Goal: Task Accomplishment & Management: Complete application form

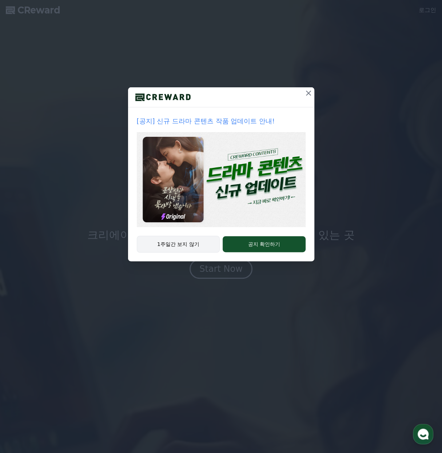
click at [210, 253] on button "1주일간 보지 않기" at bounding box center [178, 244] width 83 height 17
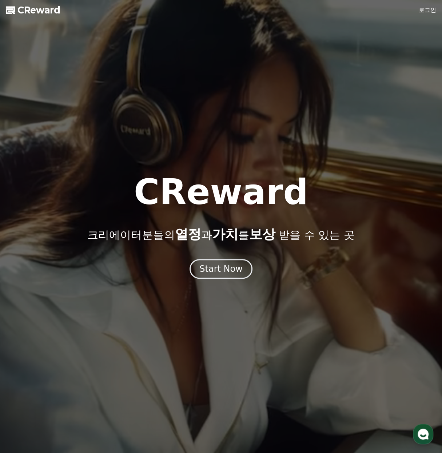
click at [426, 12] on link "로그인" at bounding box center [427, 10] width 17 height 9
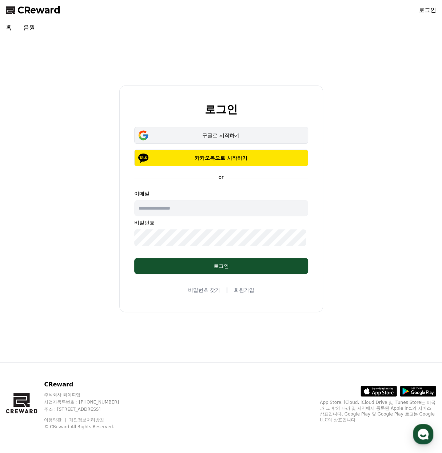
click at [190, 132] on div "구글로 시작하기" at bounding box center [221, 135] width 153 height 7
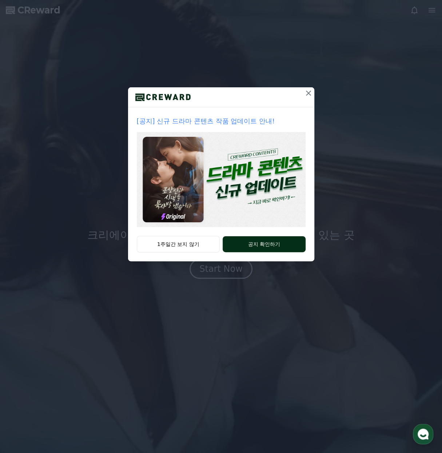
click at [263, 261] on div "1주일간 보지 않기 공지 확인하기" at bounding box center [221, 248] width 186 height 25
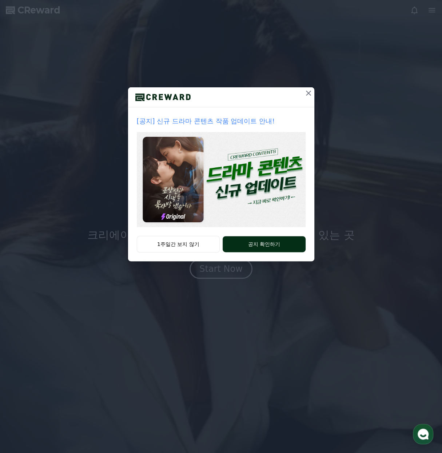
click at [250, 252] on button "공지 확인하기" at bounding box center [264, 244] width 83 height 16
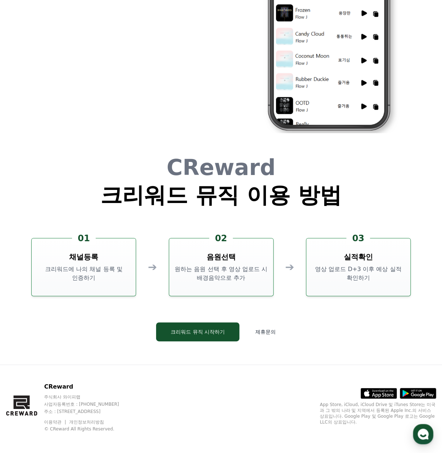
scroll to position [1989, 0]
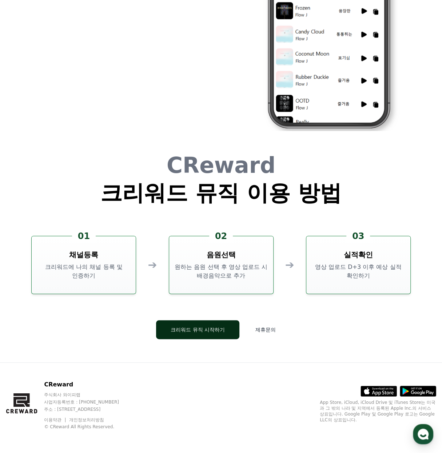
click at [205, 324] on button "크리워드 뮤직 시작하기" at bounding box center [197, 329] width 83 height 19
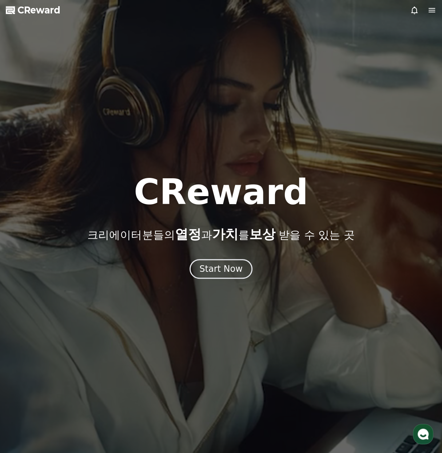
scroll to position [1989, 0]
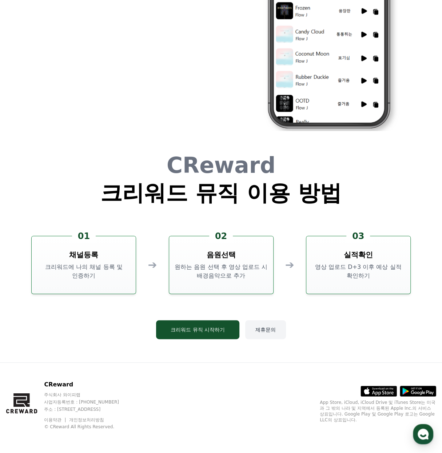
click at [264, 324] on button "제휴문의" at bounding box center [265, 329] width 41 height 19
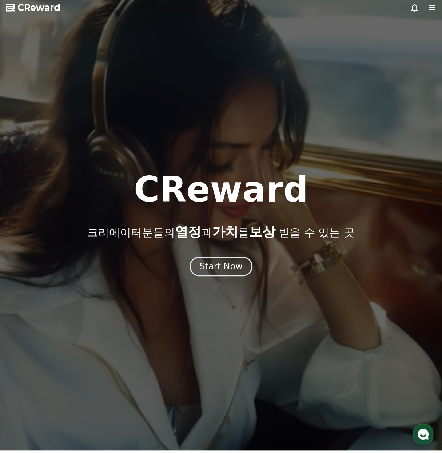
scroll to position [0, 0]
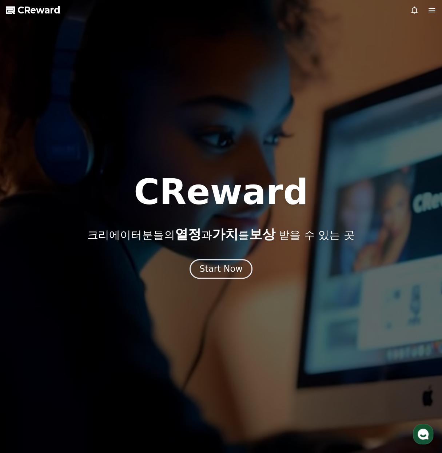
click at [34, 12] on span "CReward" at bounding box center [38, 10] width 43 height 12
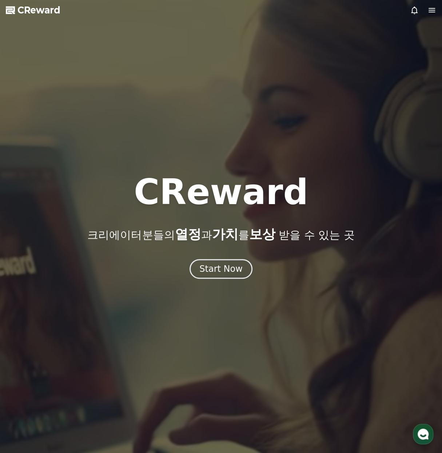
click at [431, 8] on icon at bounding box center [432, 10] width 9 height 9
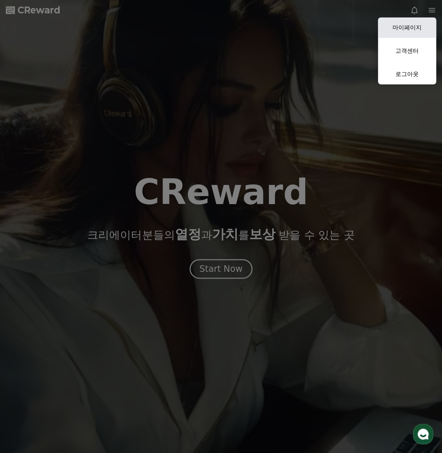
click at [406, 30] on link "마이페이지" at bounding box center [407, 27] width 58 height 20
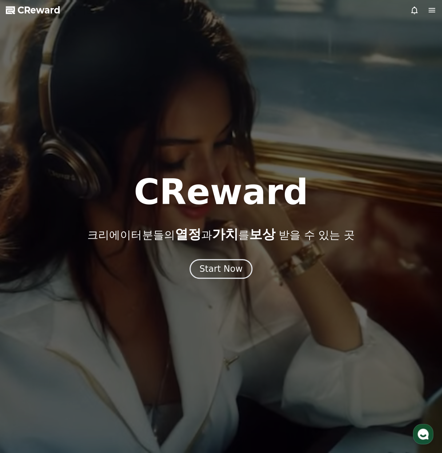
select select "**********"
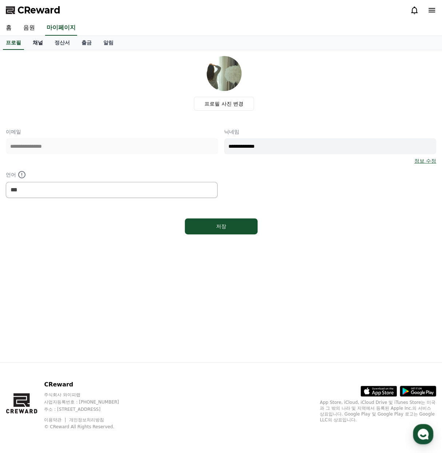
click at [42, 47] on link "채널" at bounding box center [38, 43] width 22 height 14
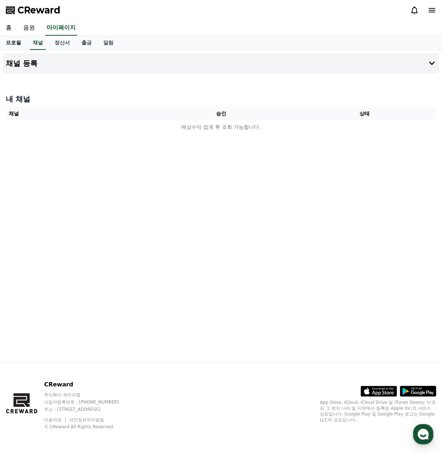
click at [18, 45] on link "프로필" at bounding box center [13, 43] width 27 height 14
select select "**********"
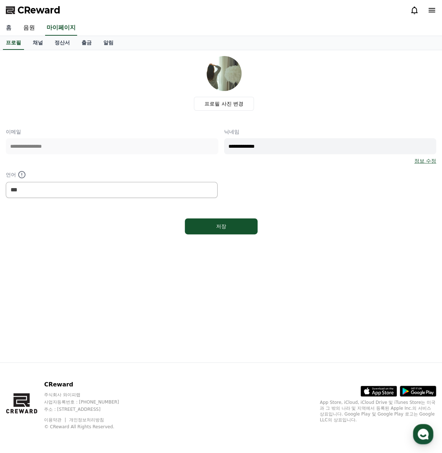
click at [5, 29] on link "홈" at bounding box center [8, 27] width 17 height 15
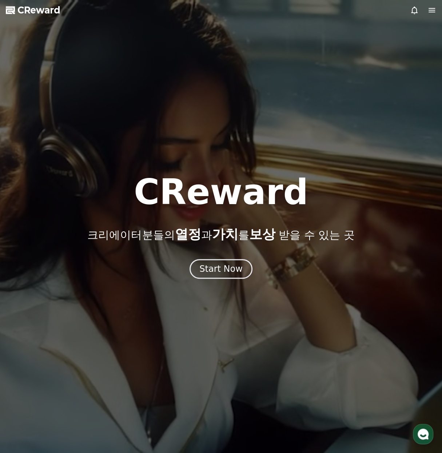
click at [19, 11] on span "CReward" at bounding box center [38, 10] width 43 height 12
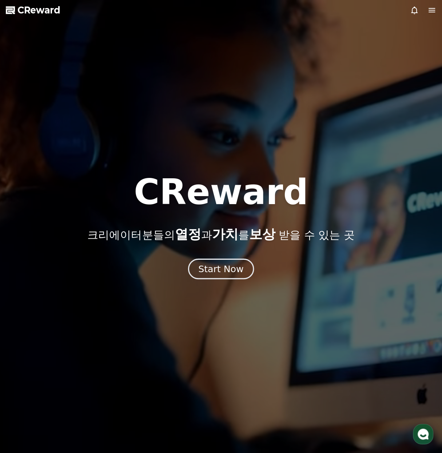
click at [231, 279] on button "Start Now" at bounding box center [221, 269] width 66 height 21
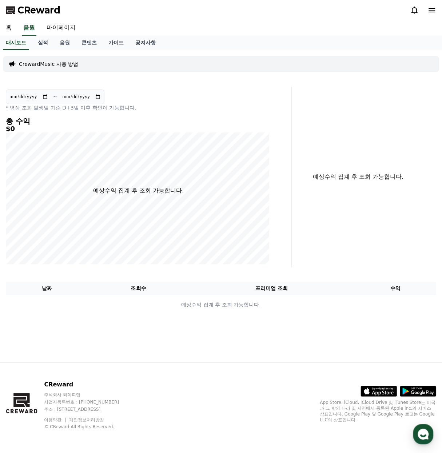
click at [69, 65] on p "CrewardMusic 사용 방법" at bounding box center [48, 63] width 59 height 7
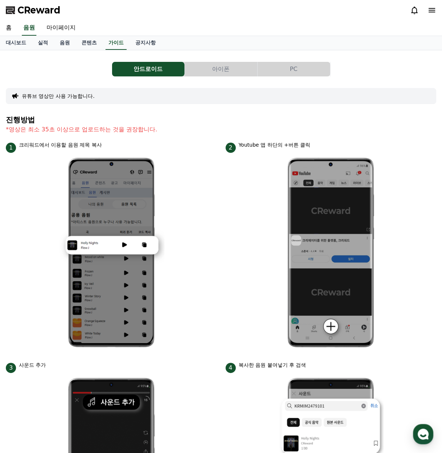
click at [295, 66] on button "PC" at bounding box center [294, 69] width 72 height 15
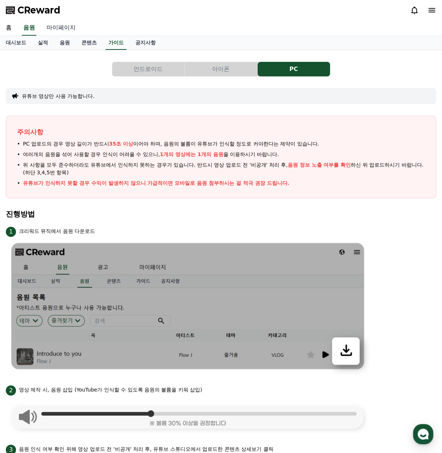
click at [64, 32] on link "마이페이지" at bounding box center [61, 27] width 41 height 15
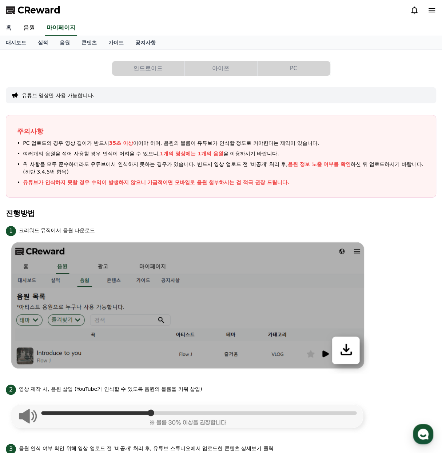
select select "**********"
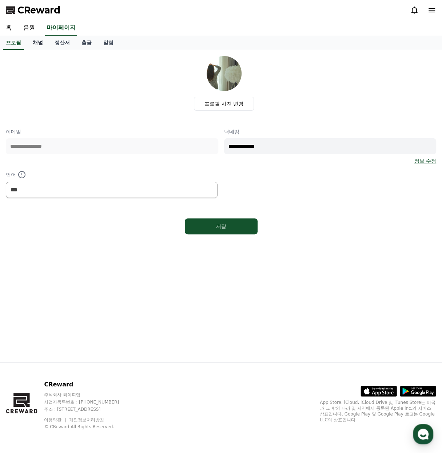
click at [44, 48] on link "채널" at bounding box center [38, 43] width 22 height 14
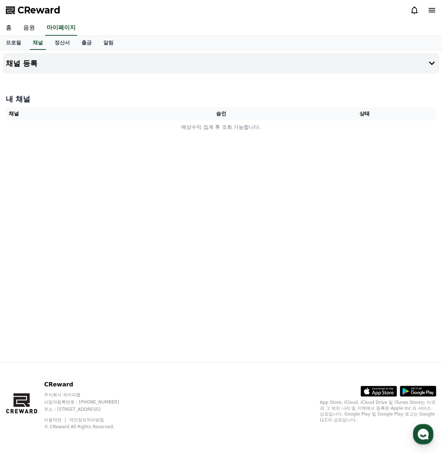
click at [49, 118] on th "채널" at bounding box center [77, 113] width 143 height 13
click at [33, 73] on button "채널 등록" at bounding box center [221, 63] width 437 height 20
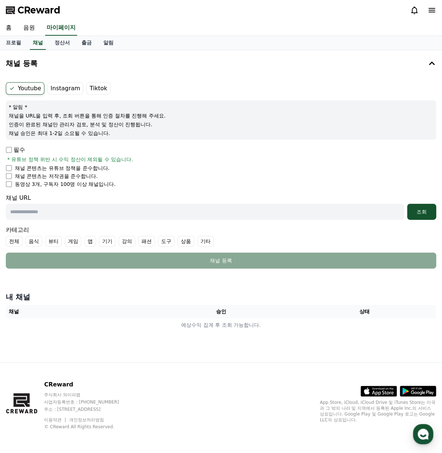
click at [8, 188] on li "동영상 3개, 구독자 100명 이상 채널입니다." at bounding box center [221, 184] width 431 height 7
click at [37, 220] on input "text" at bounding box center [205, 212] width 399 height 16
paste input "**********"
type input "**********"
click at [425, 216] on div "조회" at bounding box center [421, 211] width 23 height 7
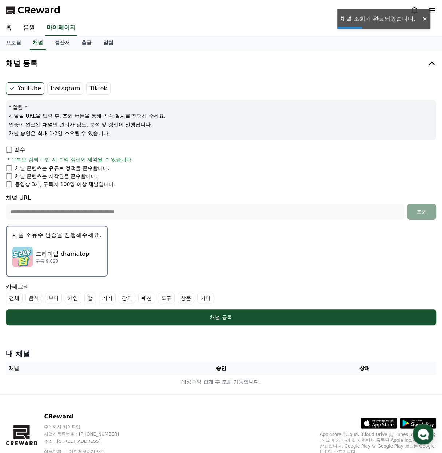
click at [30, 267] on img "button" at bounding box center [22, 257] width 20 height 20
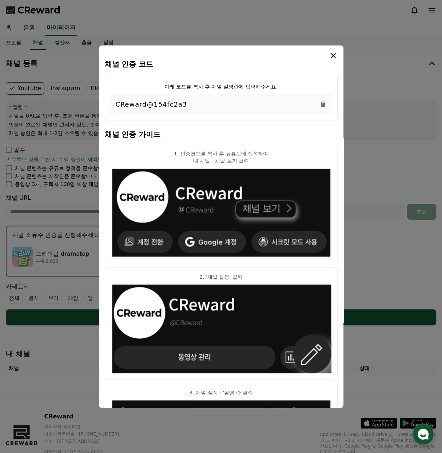
drag, startPoint x: 149, startPoint y: 103, endPoint x: 91, endPoint y: 105, distance: 58.3
click at [91, 328] on div "채널 인증 코드 아래 코드를 복사 후 채널 설명란에 입력해주세요. CReward@154fc2a3 채널 인증 가이드 1. 인증코드를 복사 후 유…" at bounding box center [221, 328] width 437 height 0
copy div "채널 인증 코드 아래 코드를 복사 후 채널 설명란에 입력해주세요. CReward@154fc2a3"
click at [146, 110] on p "CReward@154fc2a3" at bounding box center [152, 104] width 72 height 10
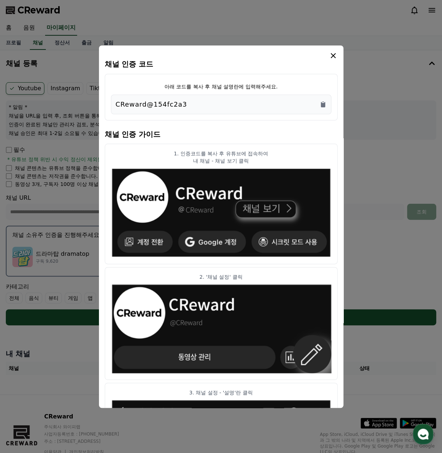
click at [146, 110] on p "CReward@154fc2a3" at bounding box center [152, 104] width 72 height 10
click at [326, 107] on icon "Copy to clipboard" at bounding box center [323, 104] width 4 height 5
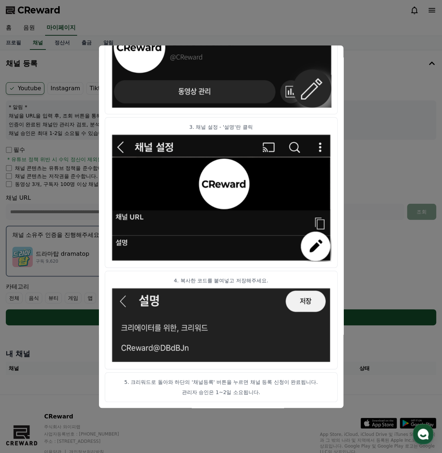
scroll to position [303, 0]
drag, startPoint x: 370, startPoint y: 113, endPoint x: 381, endPoint y: 121, distance: 13.9
click at [370, 113] on button "close modal" at bounding box center [221, 226] width 442 height 453
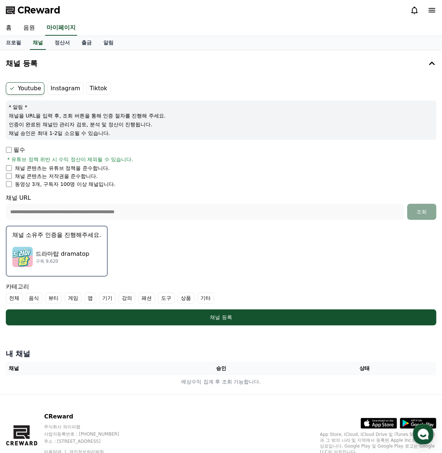
click at [210, 240] on form "**********" at bounding box center [221, 203] width 431 height 243
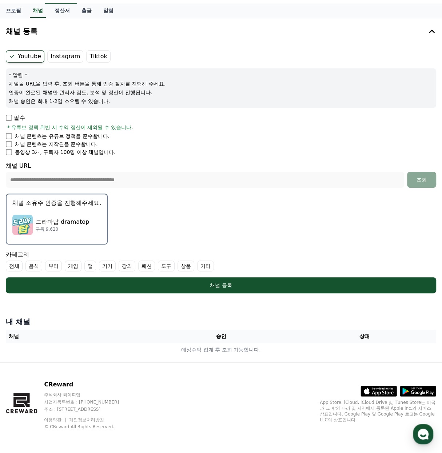
scroll to position [60, 0]
click at [219, 222] on form "**********" at bounding box center [221, 171] width 431 height 243
click at [214, 261] on label "기타" at bounding box center [205, 266] width 17 height 11
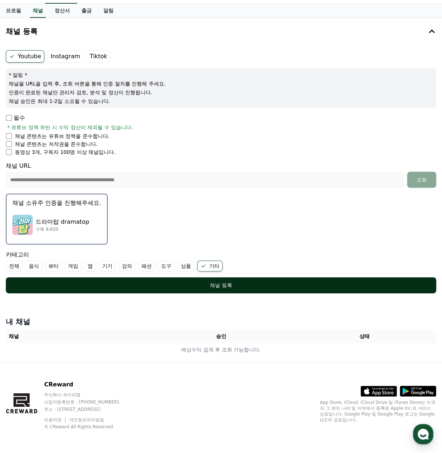
click at [208, 278] on button "채널 등록" at bounding box center [221, 286] width 431 height 16
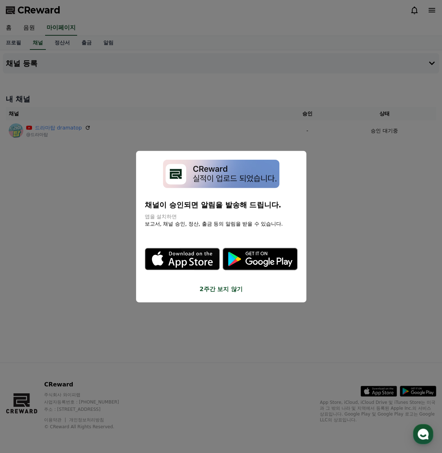
click at [246, 292] on button "2주간 보지 않기" at bounding box center [221, 289] width 153 height 9
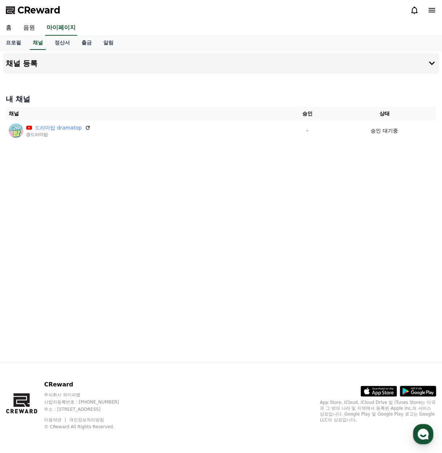
click at [273, 279] on div "채널 등록 내 채널 채널 승인 상태 드라마탑 dramatop @드라마탑 - 승인 대기중" at bounding box center [221, 206] width 442 height 312
click at [33, 32] on link "음원" at bounding box center [28, 27] width 23 height 15
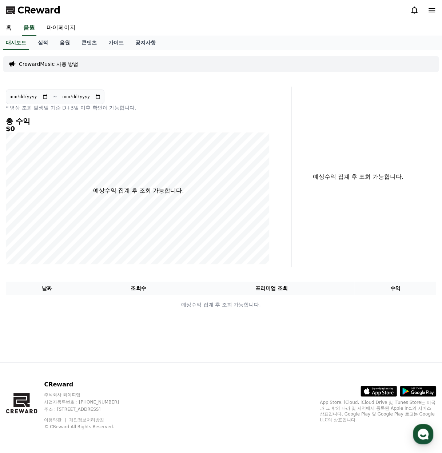
click at [73, 43] on link "음원" at bounding box center [65, 43] width 22 height 14
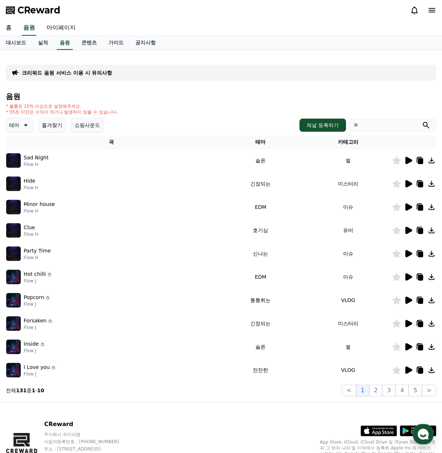
click at [387, 131] on input "search" at bounding box center [392, 125] width 87 height 12
click at [422, 121] on button "submit" at bounding box center [426, 125] width 9 height 9
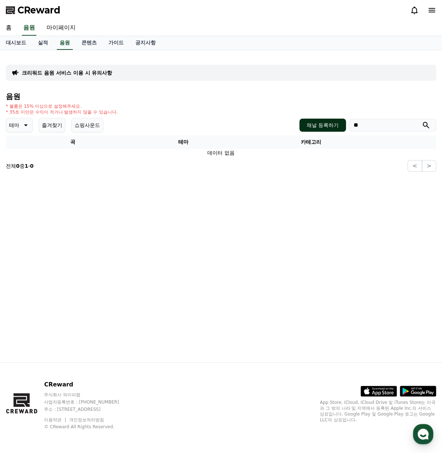
drag, startPoint x: 361, startPoint y: 135, endPoint x: 338, endPoint y: 134, distance: 23.7
click at [337, 132] on div "채널 등록하기 **" at bounding box center [368, 125] width 137 height 13
click at [422, 121] on button "submit" at bounding box center [426, 125] width 9 height 9
drag, startPoint x: 327, startPoint y: 135, endPoint x: 307, endPoint y: 134, distance: 19.7
click at [307, 132] on div "채널 등록하기 **" at bounding box center [368, 125] width 137 height 13
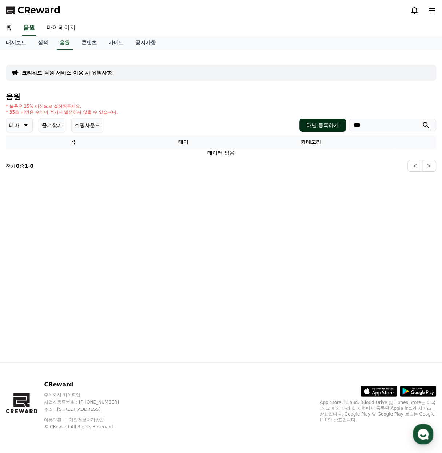
click at [422, 121] on button "submit" at bounding box center [426, 125] width 9 height 9
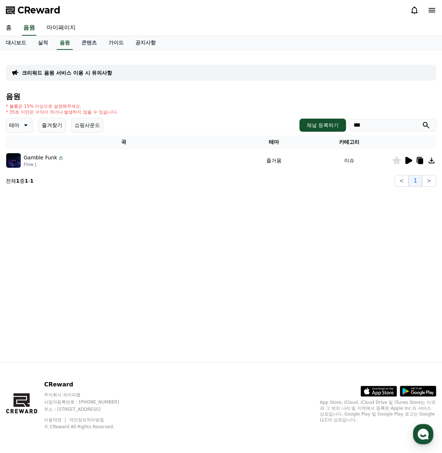
click at [406, 164] on icon at bounding box center [409, 160] width 7 height 7
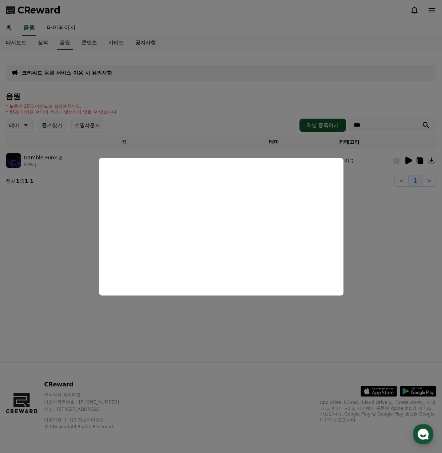
click at [395, 221] on button "close modal" at bounding box center [221, 226] width 442 height 453
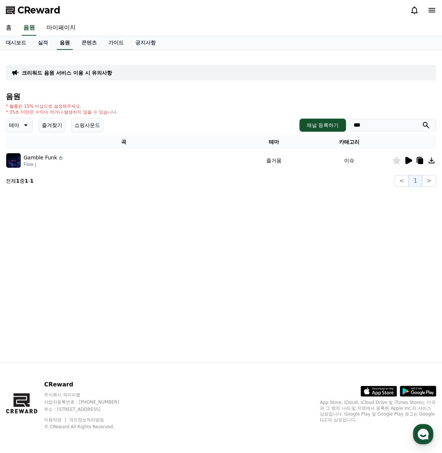
click at [73, 50] on link "음원" at bounding box center [65, 43] width 16 height 14
drag, startPoint x: 344, startPoint y: 127, endPoint x: 351, endPoint y: 129, distance: 7.5
click at [349, 129] on input "***" at bounding box center [392, 125] width 87 height 12
type input "*"
click at [68, 45] on link "음원" at bounding box center [65, 43] width 16 height 14
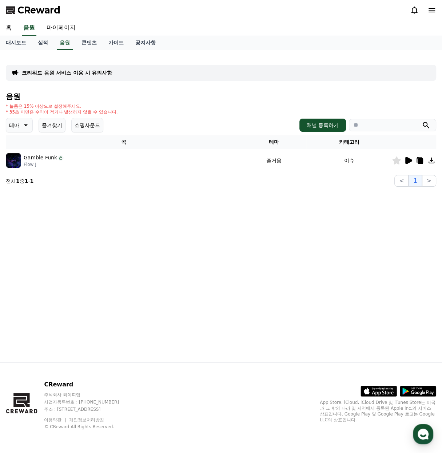
click at [23, 130] on icon at bounding box center [25, 125] width 9 height 9
click at [24, 141] on button "드라마틱" at bounding box center [20, 133] width 26 height 16
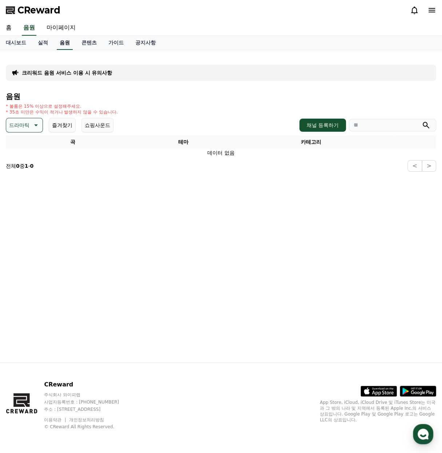
click at [73, 49] on link "음원" at bounding box center [65, 43] width 16 height 14
click at [95, 45] on link "콘텐츠" at bounding box center [89, 43] width 27 height 14
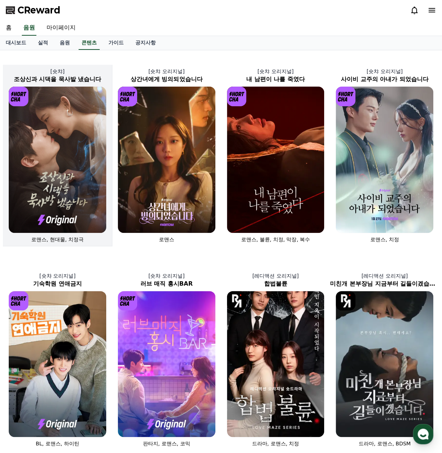
click at [77, 160] on img at bounding box center [58, 160] width 98 height 146
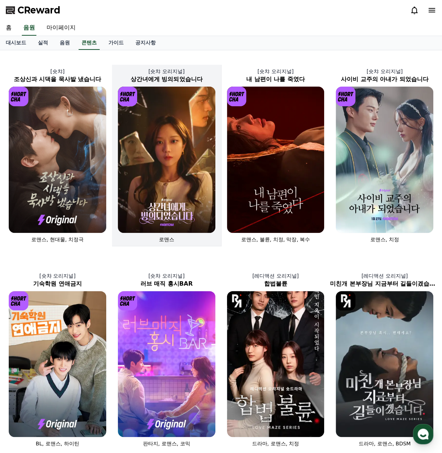
click at [184, 170] on img at bounding box center [167, 160] width 98 height 146
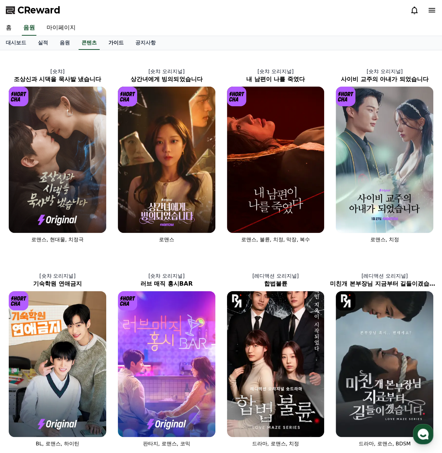
click at [127, 47] on link "가이드" at bounding box center [116, 43] width 27 height 14
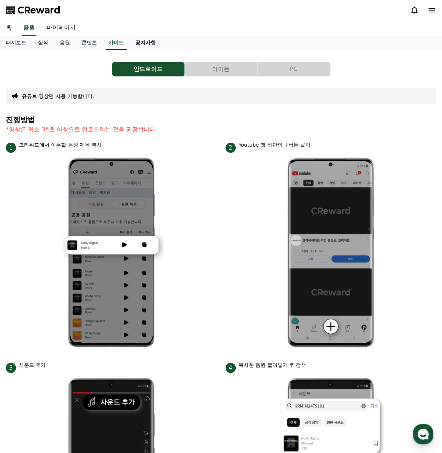
click at [161, 46] on link "공지사항" at bounding box center [146, 43] width 32 height 14
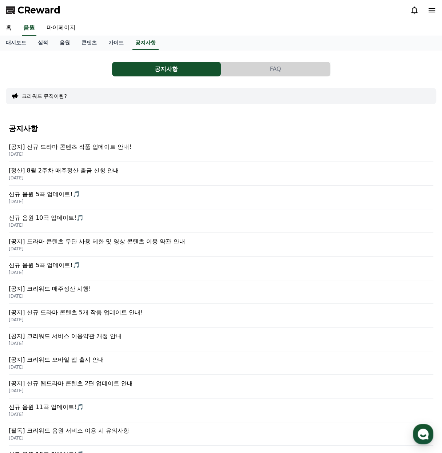
click at [70, 45] on link "음원" at bounding box center [65, 43] width 22 height 14
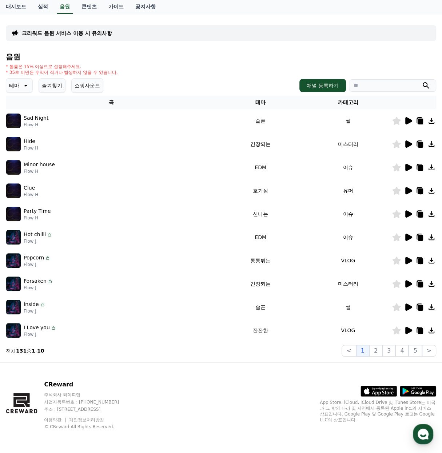
scroll to position [33, 0]
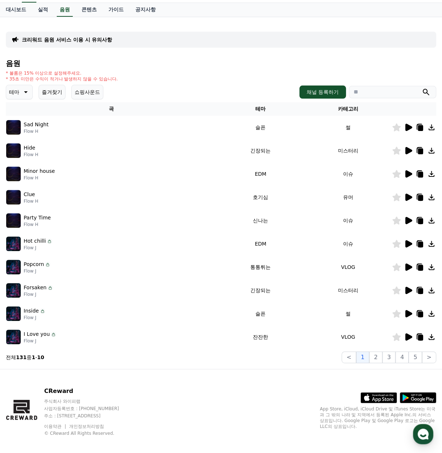
click at [406, 131] on icon at bounding box center [409, 127] width 7 height 7
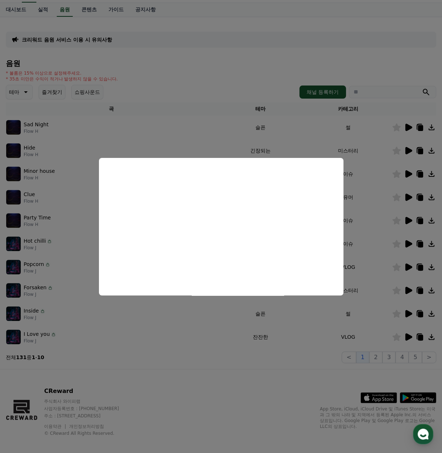
click at [361, 161] on button "close modal" at bounding box center [221, 226] width 442 height 453
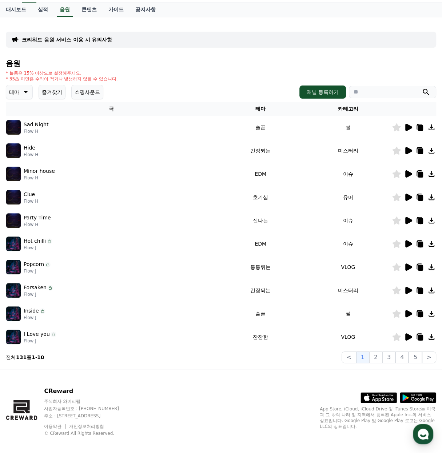
click at [41, 338] on p "I Love you" at bounding box center [37, 335] width 26 height 8
click at [409, 341] on icon at bounding box center [409, 337] width 7 height 7
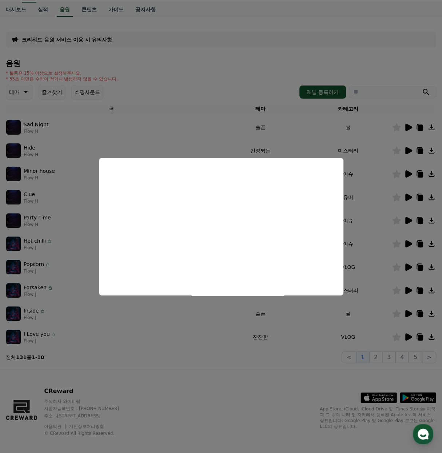
click at [393, 168] on button "close modal" at bounding box center [221, 226] width 442 height 453
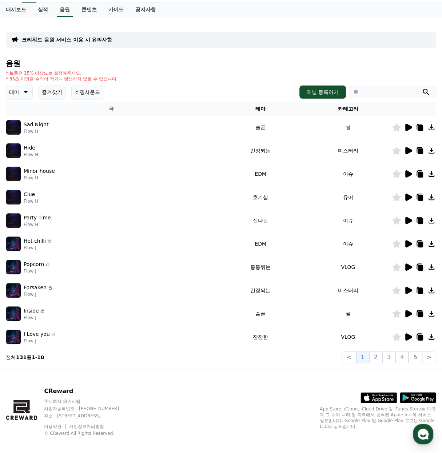
click at [409, 272] on icon at bounding box center [408, 267] width 9 height 9
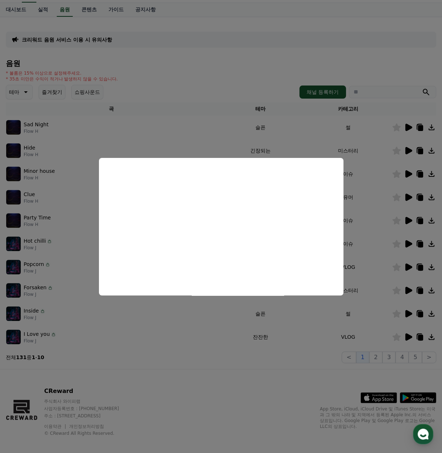
click at [137, 117] on button "close modal" at bounding box center [221, 226] width 442 height 453
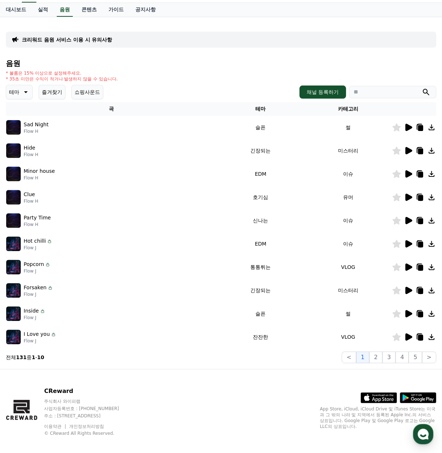
click at [409, 202] on icon at bounding box center [408, 197] width 9 height 9
